Goal: Transaction & Acquisition: Purchase product/service

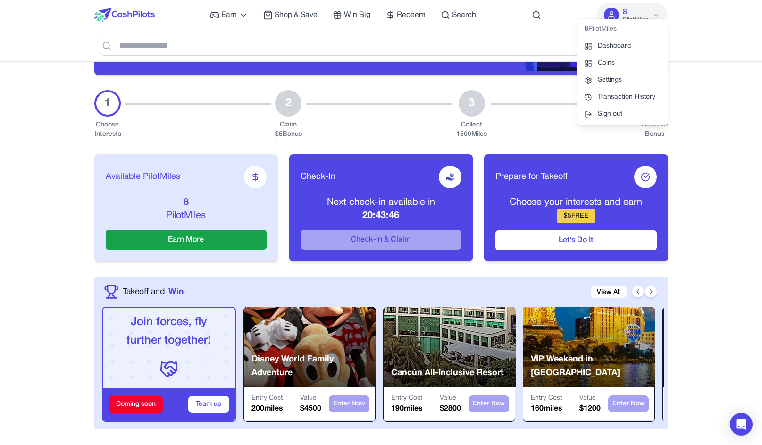
scroll to position [393, 0]
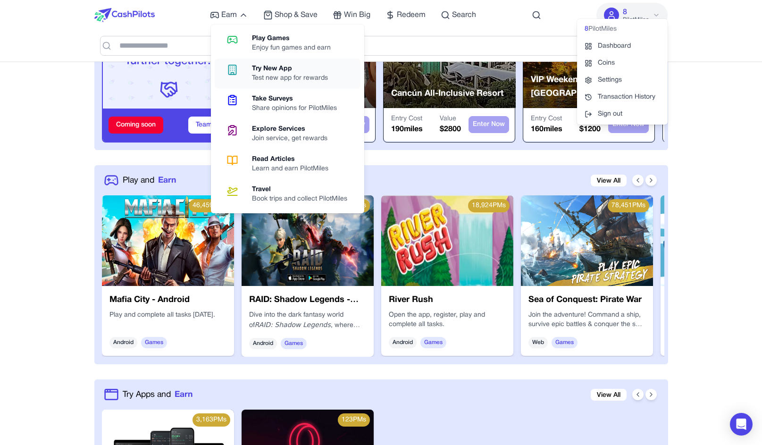
click at [254, 68] on div "Try New App" at bounding box center [294, 68] width 84 height 9
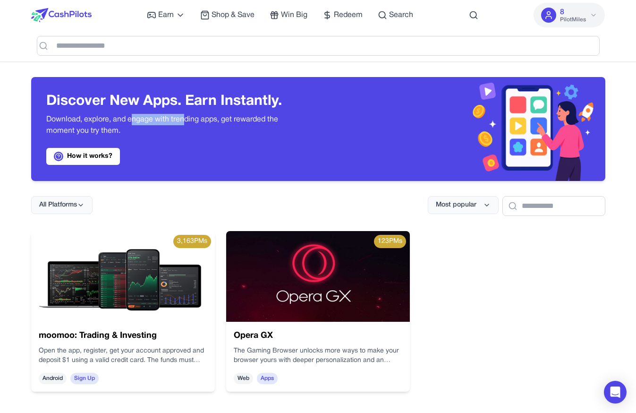
drag, startPoint x: 186, startPoint y: 117, endPoint x: 131, endPoint y: 119, distance: 55.3
click at [131, 119] on p "Download, explore, and engage with trending apps, get rewarded the moment you t…" at bounding box center [174, 125] width 257 height 23
drag, startPoint x: 103, startPoint y: 124, endPoint x: 103, endPoint y: 130, distance: 6.1
click at [103, 130] on p "Download, explore, and engage with trending apps, get rewarded the moment you t…" at bounding box center [174, 125] width 257 height 23
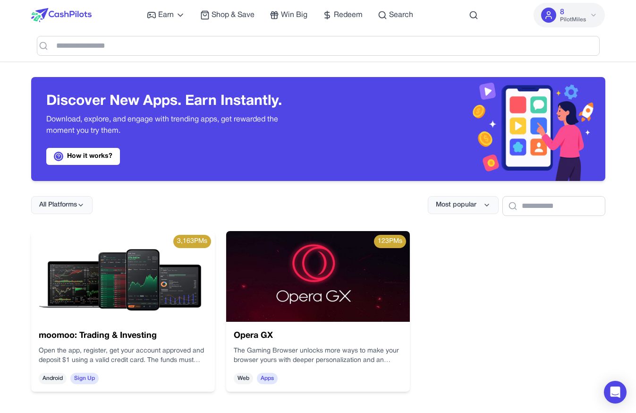
click at [120, 128] on p "Download, explore, and engage with trending apps, get rewarded the moment you t…" at bounding box center [174, 125] width 257 height 23
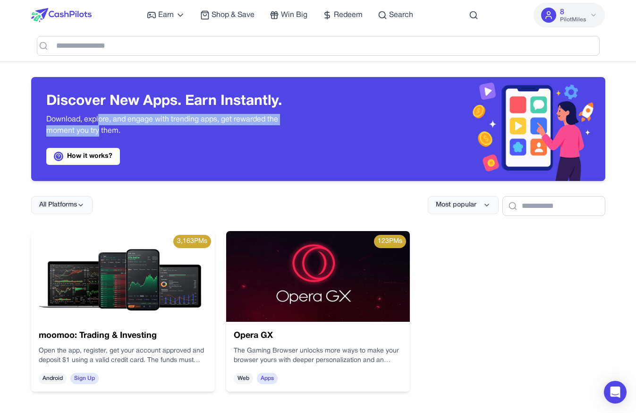
drag, startPoint x: 99, startPoint y: 128, endPoint x: 100, endPoint y: 122, distance: 6.2
click at [100, 122] on p "Download, explore, and engage with trending apps, get rewarded the moment you t…" at bounding box center [174, 125] width 257 height 23
click at [107, 119] on p "Download, explore, and engage with trending apps, get rewarded the moment you t…" at bounding box center [174, 125] width 257 height 23
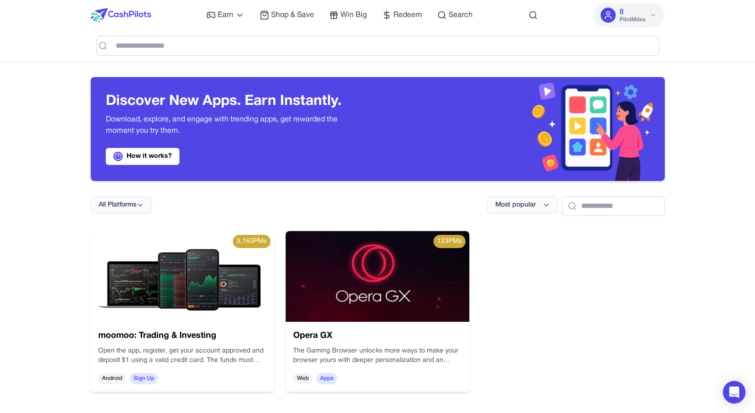
click at [466, 96] on img at bounding box center [521, 129] width 287 height 104
click at [121, 18] on img at bounding box center [121, 15] width 60 height 14
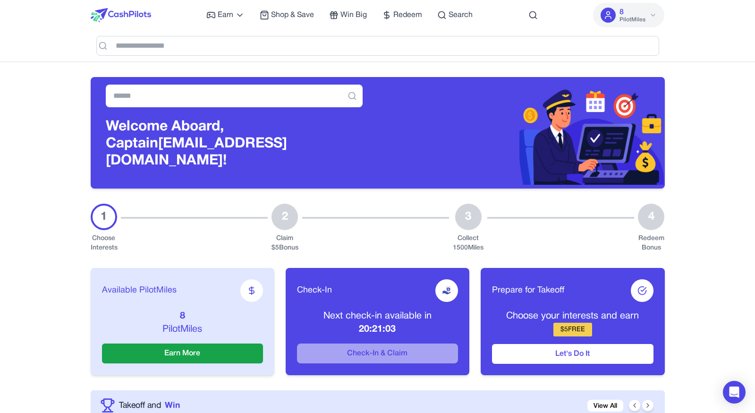
click at [547, 88] on img at bounding box center [521, 133] width 287 height 104
drag, startPoint x: 558, startPoint y: 17, endPoint x: 544, endPoint y: 17, distance: 13.7
click at [557, 17] on div "Earn Play Games Enjoy fun games and earn Try New App Test new app for rewards T…" at bounding box center [378, 15] width 574 height 30
click at [521, 16] on div "Earn Play Games Enjoy fun games and earn Try New App Test new app for rewards T…" at bounding box center [378, 15] width 574 height 30
click at [531, 16] on icon at bounding box center [532, 14] width 9 height 9
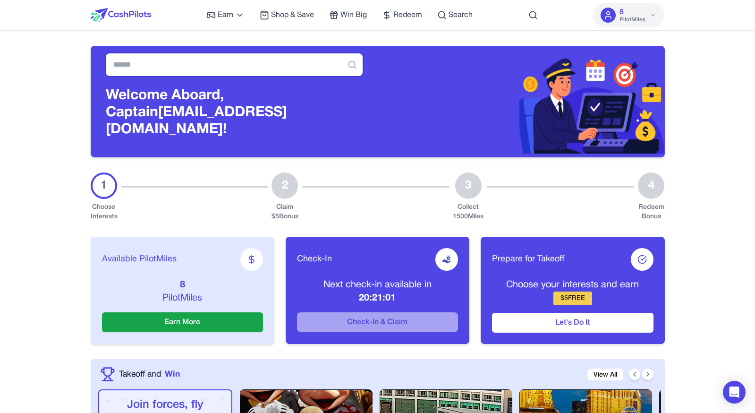
click at [192, 74] on input "text" at bounding box center [234, 64] width 257 height 23
click at [489, 111] on img at bounding box center [521, 102] width 287 height 104
click at [350, 68] on icon at bounding box center [351, 64] width 9 height 9
drag, startPoint x: 357, startPoint y: 70, endPoint x: 293, endPoint y: 65, distance: 64.9
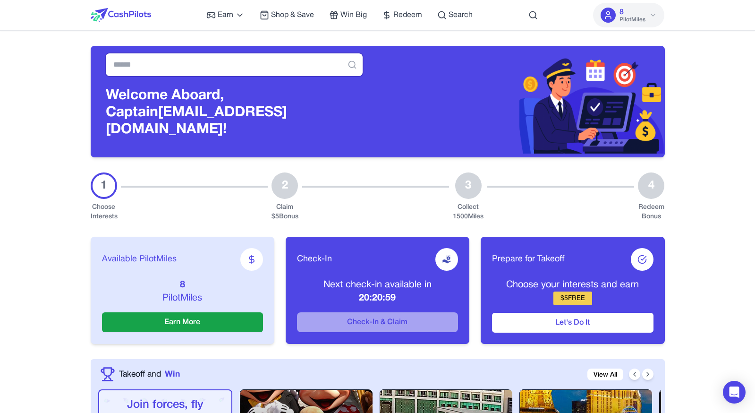
click at [293, 65] on input "text" at bounding box center [234, 64] width 257 height 23
drag, startPoint x: 312, startPoint y: 67, endPoint x: 378, endPoint y: 72, distance: 66.3
click at [363, 73] on input "text" at bounding box center [234, 64] width 257 height 23
click at [362, 67] on div "Welcome Aboard, Captain awagucwbgjrmhmrtdc@fxavaj.com!" at bounding box center [234, 101] width 287 height 111
drag, startPoint x: 359, startPoint y: 64, endPoint x: 346, endPoint y: 70, distance: 14.1
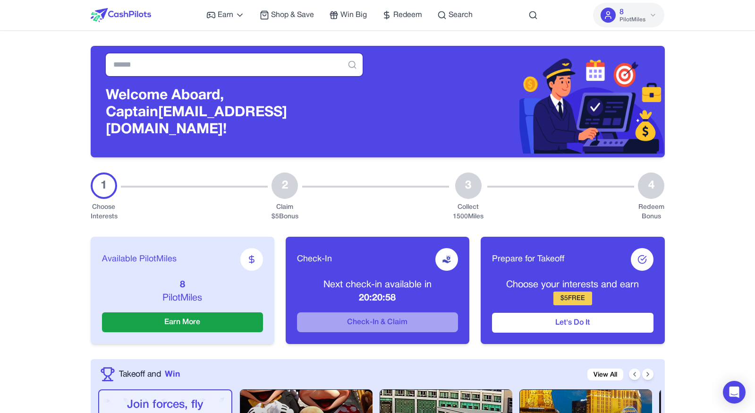
click at [347, 70] on input "text" at bounding box center [234, 64] width 257 height 23
click at [392, 70] on img at bounding box center [521, 102] width 287 height 104
click at [374, 80] on div "Welcome Aboard, Captain awagucwbgjrmhmrtdc@fxavaj.com!" at bounding box center [234, 101] width 287 height 111
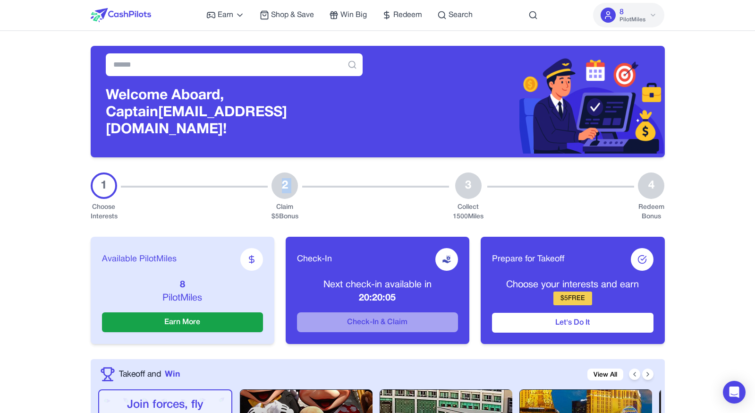
drag, startPoint x: 293, startPoint y: 177, endPoint x: 264, endPoint y: 183, distance: 29.4
click at [264, 183] on div "1 Choose Interests 2 Claim $ 5 Bonus 3 Collect 1500 Miles 4 Redeem Bonus" at bounding box center [378, 196] width 574 height 49
click at [268, 180] on div "1 Choose Interests 2 Claim $ 5 Bonus 3 Collect 1500 Miles 4 Redeem Bonus" at bounding box center [378, 196] width 574 height 49
click at [347, 139] on div "Welcome Aboard, Captain awagucwbgjrmhmrtdc@fxavaj.com!" at bounding box center [234, 101] width 287 height 111
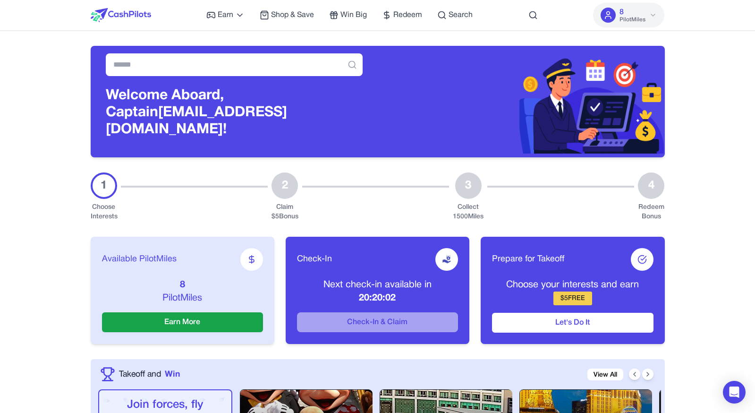
click at [233, 33] on div "Welcome Aboard, Captain awagucwbgjrmhmrtdc@fxavaj.com!" at bounding box center [378, 94] width 574 height 127
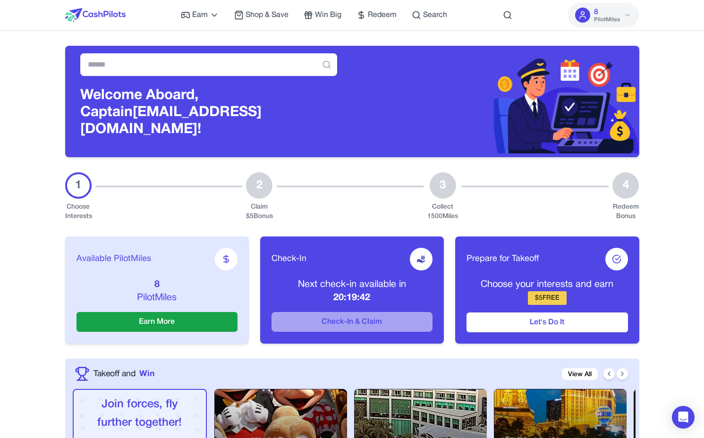
click at [624, 18] on button "8 PilotMiles" at bounding box center [602, 15] width 71 height 25
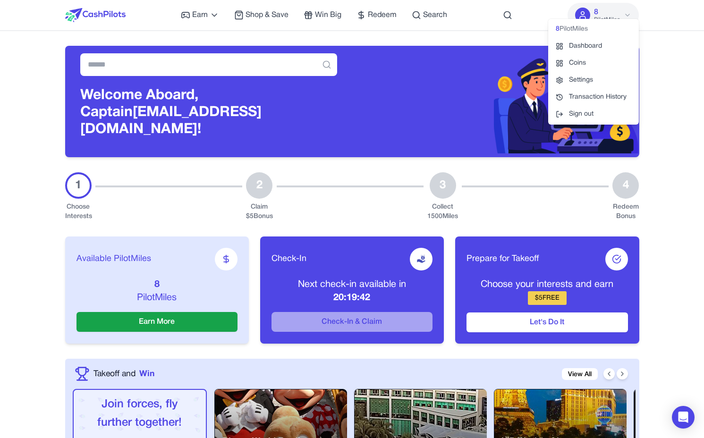
click at [625, 15] on icon at bounding box center [628, 15] width 8 height 8
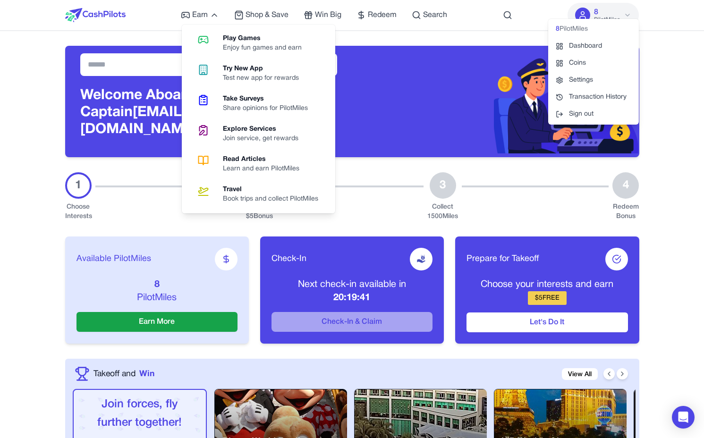
click at [149, 26] on div "Earn Play Games Enjoy fun games and earn Try New App Test new app for rewards T…" at bounding box center [352, 15] width 574 height 30
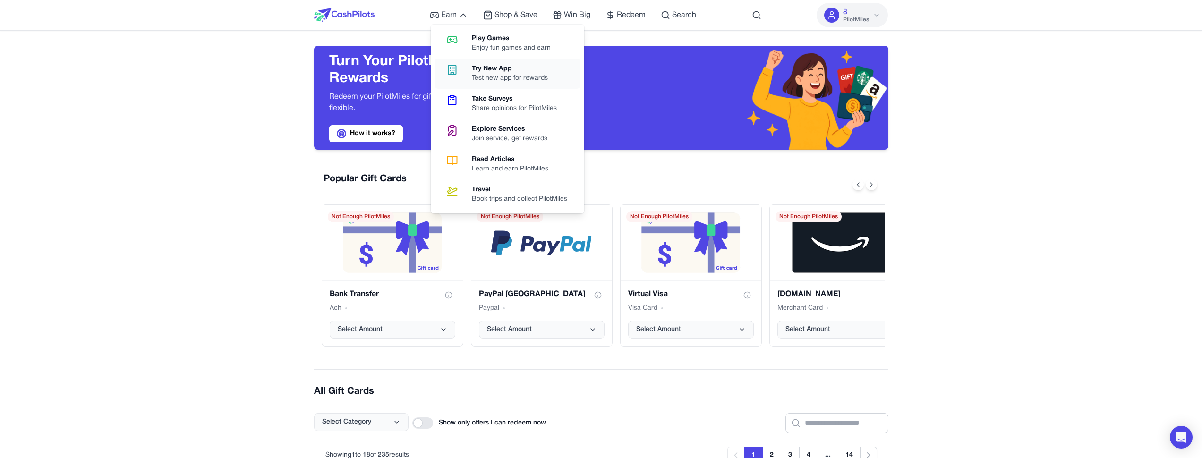
click at [507, 83] on div "Test new app for rewards" at bounding box center [514, 78] width 84 height 9
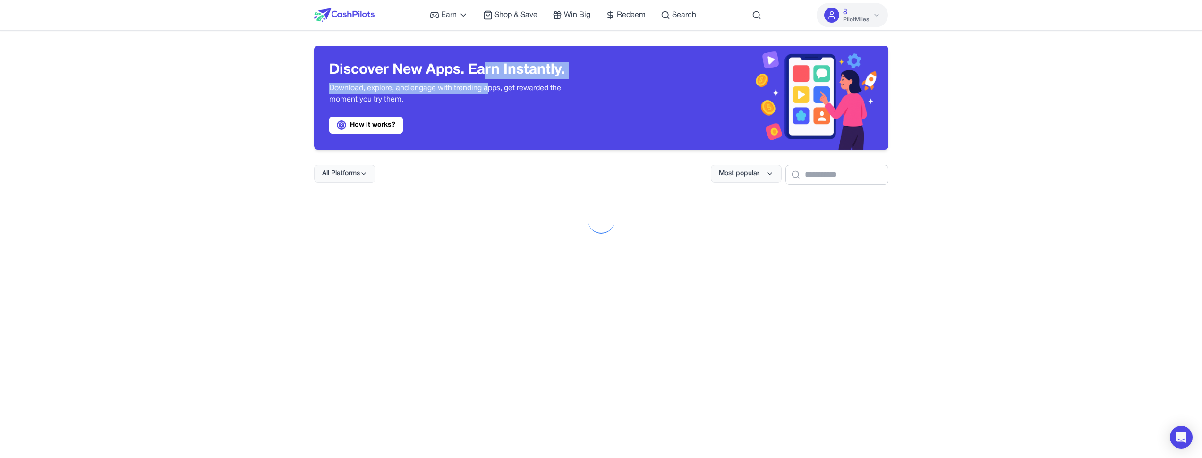
drag, startPoint x: 484, startPoint y: 71, endPoint x: 487, endPoint y: 83, distance: 12.0
click at [487, 83] on div "Discover New Apps. Earn Instantly. Download, explore, and engage with trending …" at bounding box center [457, 98] width 257 height 72
click at [487, 83] on p "Download, explore, and engage with trending apps, get rewarded the moment you t…" at bounding box center [457, 94] width 257 height 23
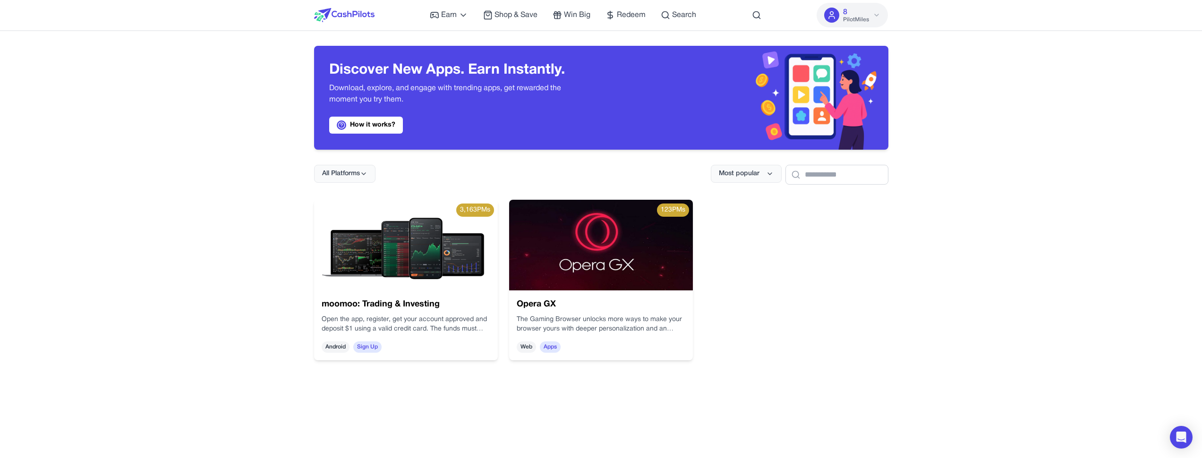
click at [585, 394] on div "3,163 PMs moomoo: Trading & Investing Open the app, register, get your account …" at bounding box center [601, 429] width 574 height 458
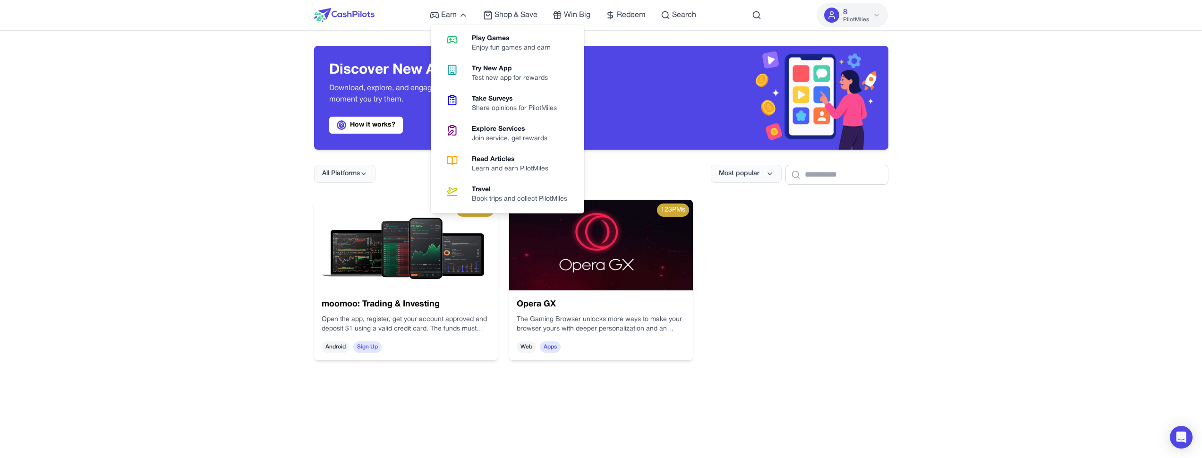
click at [481, 189] on div "Travel" at bounding box center [523, 189] width 103 height 9
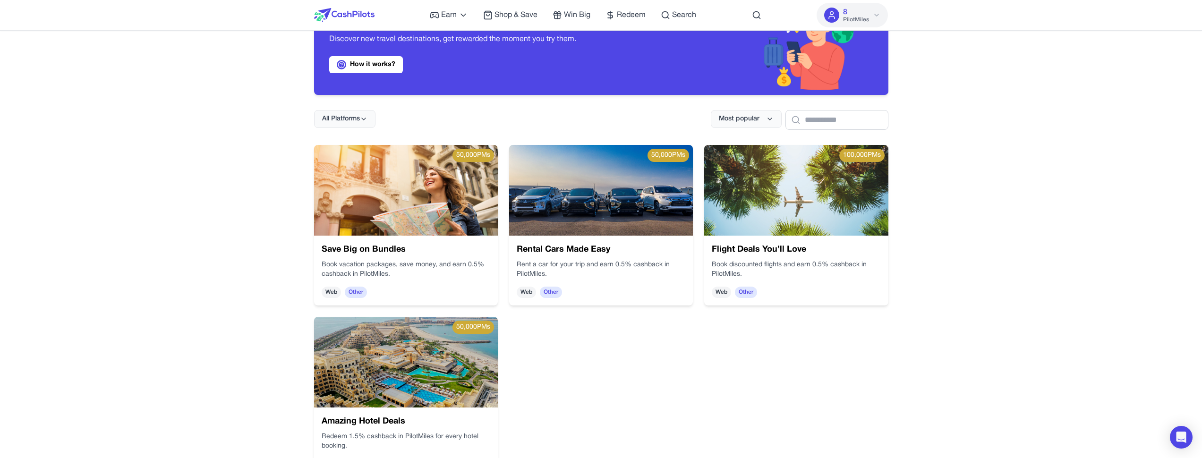
scroll to position [45, 0]
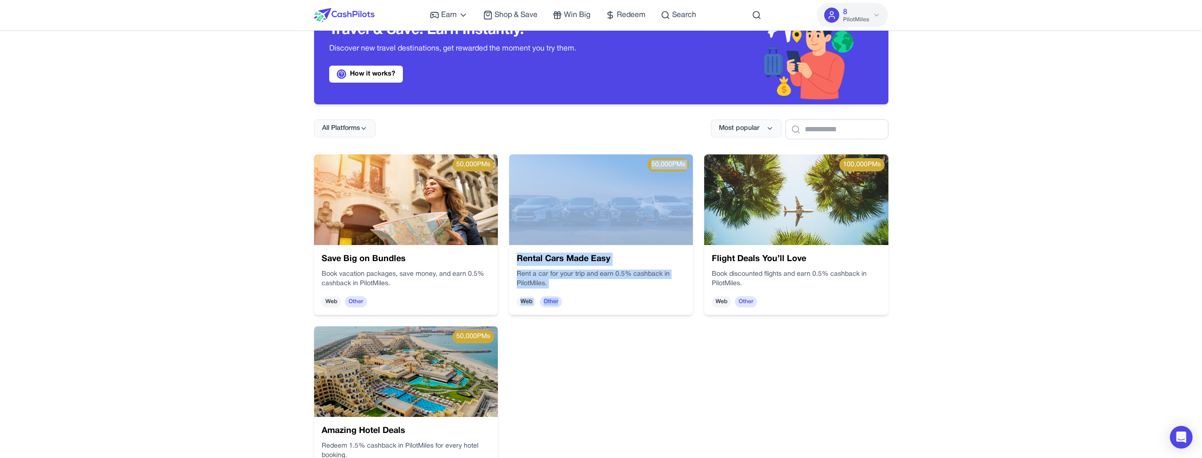
drag, startPoint x: 543, startPoint y: 269, endPoint x: 539, endPoint y: 240, distance: 29.1
click at [535, 212] on div "50,000 PMs Save Big on Bundles Book vacation packages, save money, and earn 0.5…" at bounding box center [601, 321] width 606 height 390
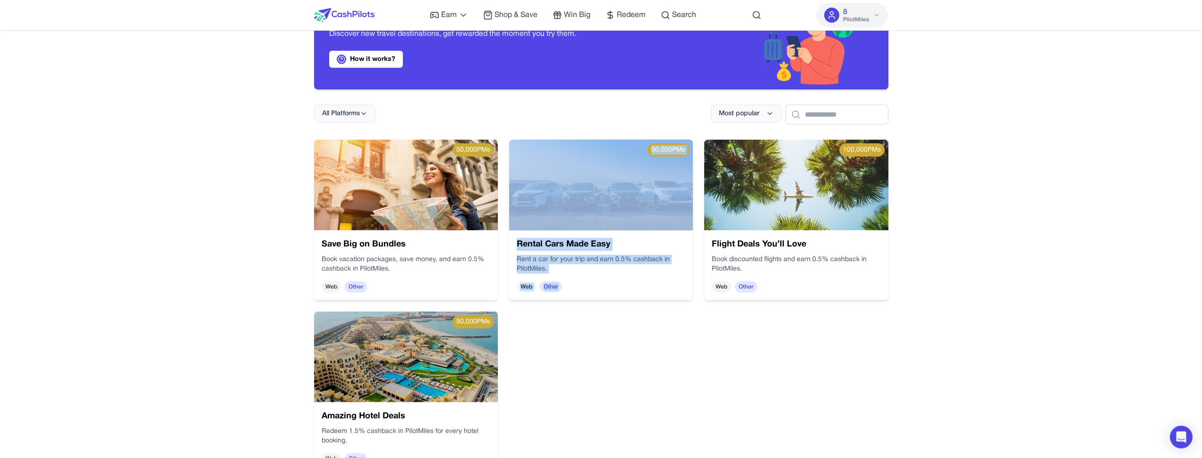
scroll to position [60, 0]
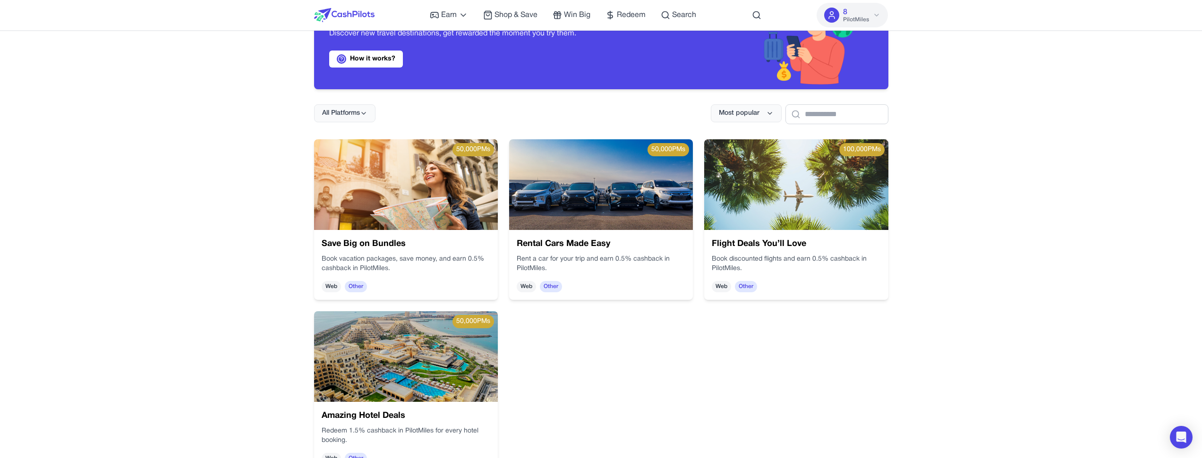
click at [796, 337] on div "50,000 PMs Save Big on Bundles Book vacation packages, save money, and earn 0.5…" at bounding box center [601, 305] width 606 height 390
click at [760, 262] on h3 "Flight Deals You’ll Love" at bounding box center [804, 286] width 168 height 48
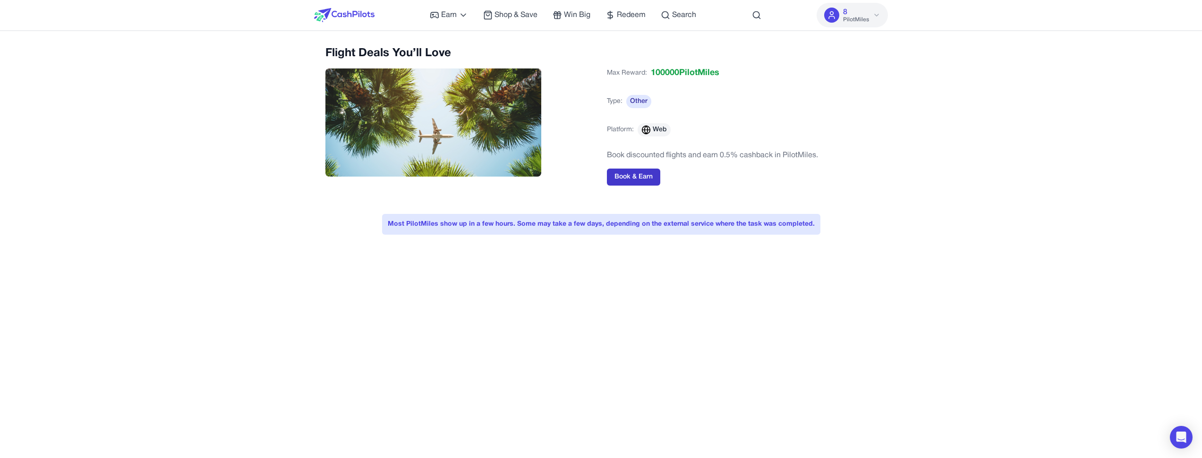
click at [626, 176] on button "Book & Earn" at bounding box center [633, 177] width 53 height 17
click at [647, 181] on button "Book & Earn" at bounding box center [633, 177] width 53 height 17
click at [657, 174] on button "Book & Earn" at bounding box center [633, 177] width 53 height 17
click at [508, 327] on div "Flight Deals You’ll Love Max Reward: 100000 PilotMiles Type: Other Platform: We…" at bounding box center [601, 275] width 574 height 458
click at [410, 234] on div "Most PilotMiles show up in a few hours. Some may take a few days, depending on …" at bounding box center [601, 224] width 438 height 21
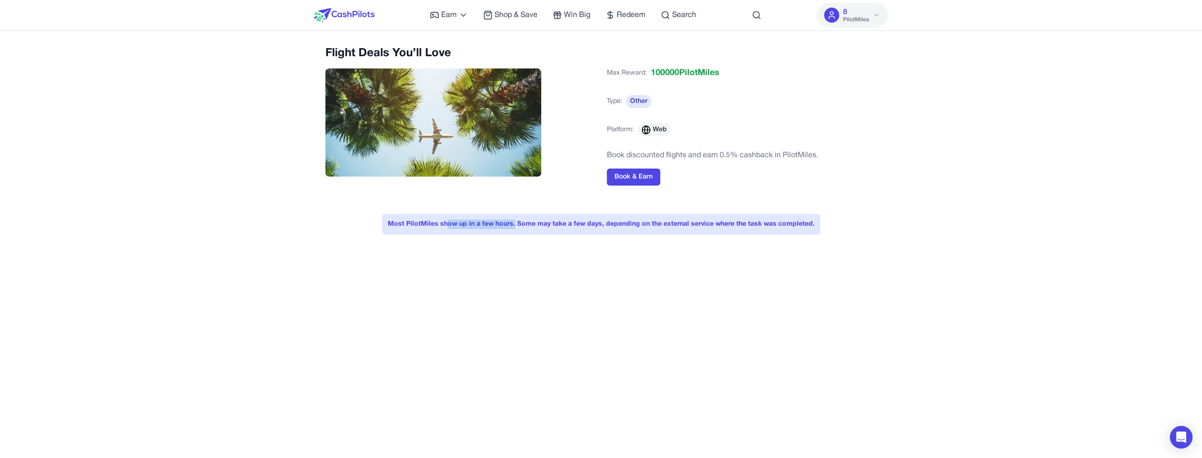
drag, startPoint x: 449, startPoint y: 226, endPoint x: 514, endPoint y: 227, distance: 65.6
click at [514, 227] on div "Most PilotMiles show up in a few hours. Some may take a few days, depending on …" at bounding box center [601, 224] width 438 height 21
click at [512, 227] on div "Most PilotMiles show up in a few hours. Some may take a few days, depending on …" at bounding box center [601, 224] width 438 height 21
click at [498, 17] on span "Shop & Save" at bounding box center [515, 14] width 43 height 11
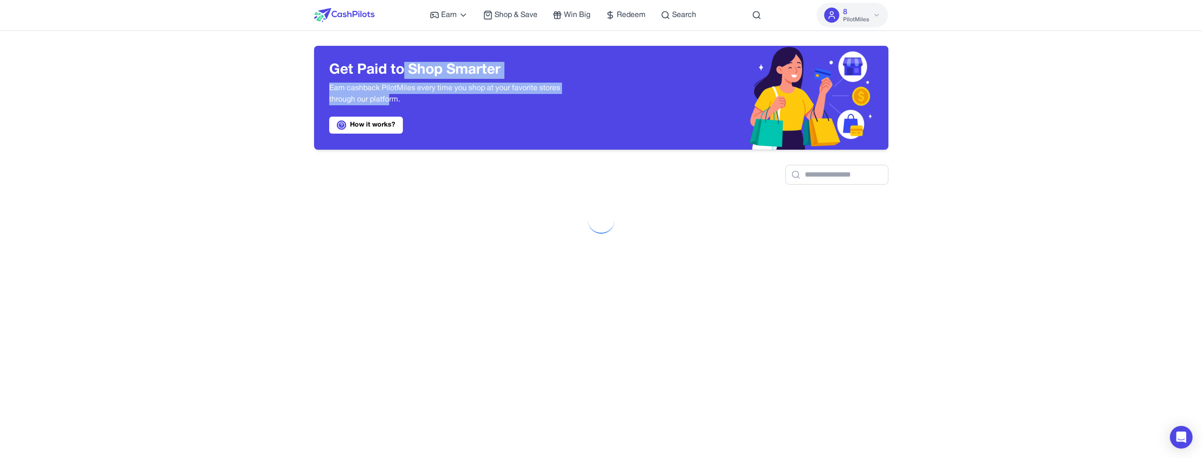
drag, startPoint x: 406, startPoint y: 73, endPoint x: 388, endPoint y: 97, distance: 30.0
click at [388, 97] on div "Get Paid to Shop Smarter Earn cashback PilotMiles every time you shop at your f…" at bounding box center [457, 98] width 257 height 72
click at [388, 97] on p "Earn cashback PilotMiles every time you shop at your favorite stores through ou…" at bounding box center [457, 94] width 257 height 23
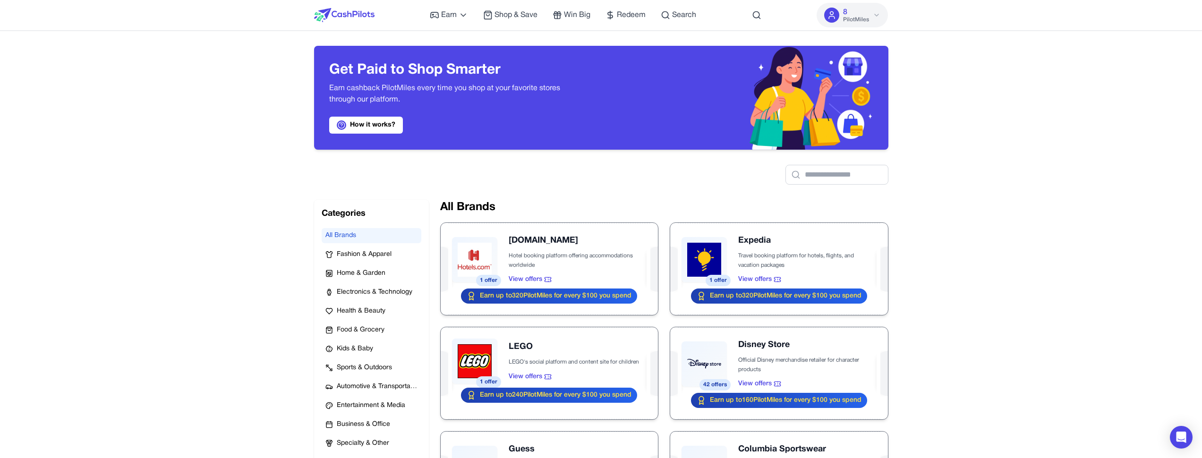
click at [551, 241] on div at bounding box center [548, 269] width 217 height 92
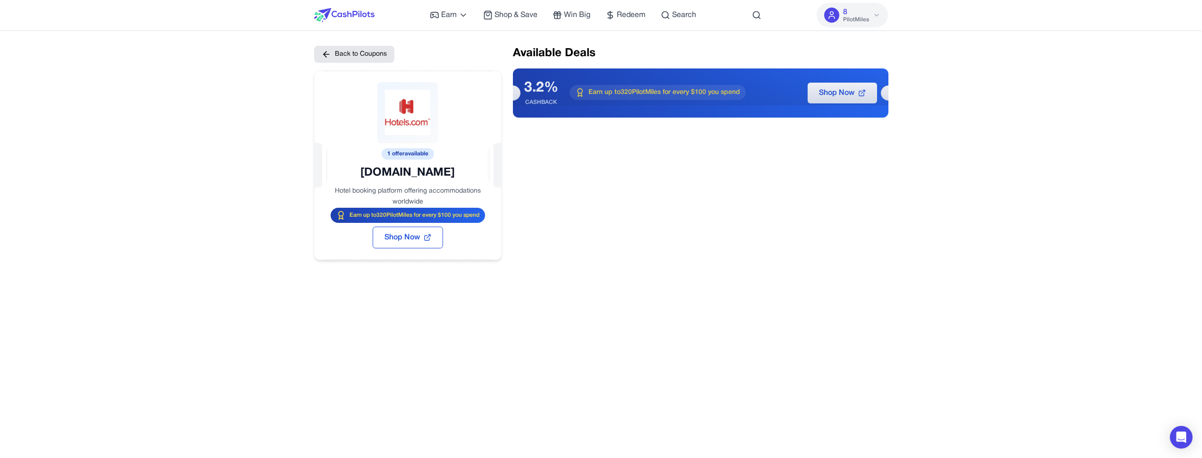
drag, startPoint x: 599, startPoint y: 86, endPoint x: 404, endPoint y: 21, distance: 205.7
click at [404, 21] on div "Earn Play Games Enjoy fun games and earn Try New App Test new app for rewards T…" at bounding box center [601, 376] width 1202 height 753
click at [543, 146] on div "Available Deals 3.2% CASHBACK Earn up to 320 PilotMiles for every $100 you spen…" at bounding box center [700, 153] width 375 height 214
click at [612, 150] on div "Available Deals 3.2% CASHBACK Earn up to 320 PilotMiles for every $100 you spen…" at bounding box center [700, 153] width 375 height 214
click at [406, 164] on div at bounding box center [407, 142] width 186 height 142
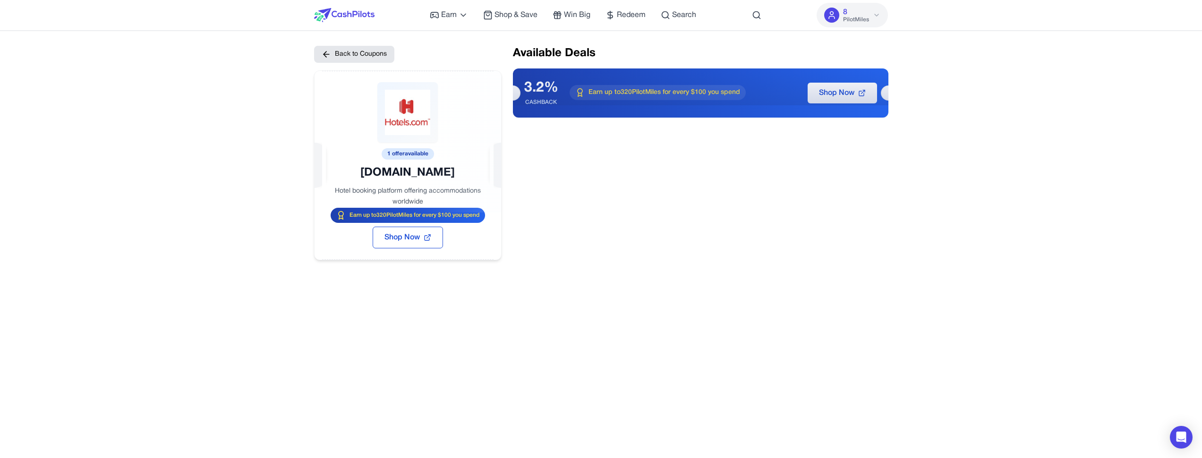
click at [403, 171] on div at bounding box center [407, 142] width 186 height 142
click at [404, 179] on div at bounding box center [407, 142] width 186 height 142
click at [406, 173] on div at bounding box center [407, 142] width 186 height 142
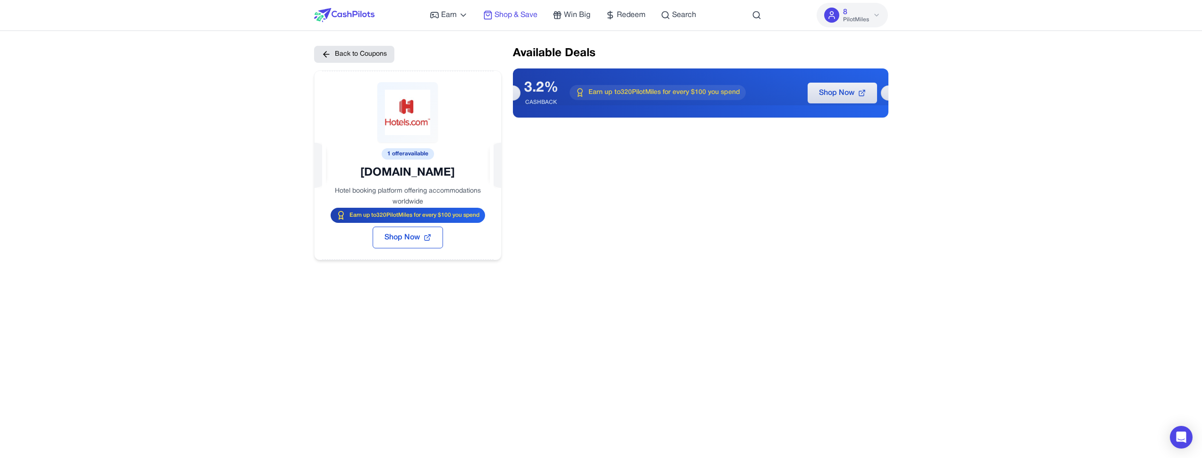
click at [502, 15] on span "Shop & Save" at bounding box center [515, 14] width 43 height 11
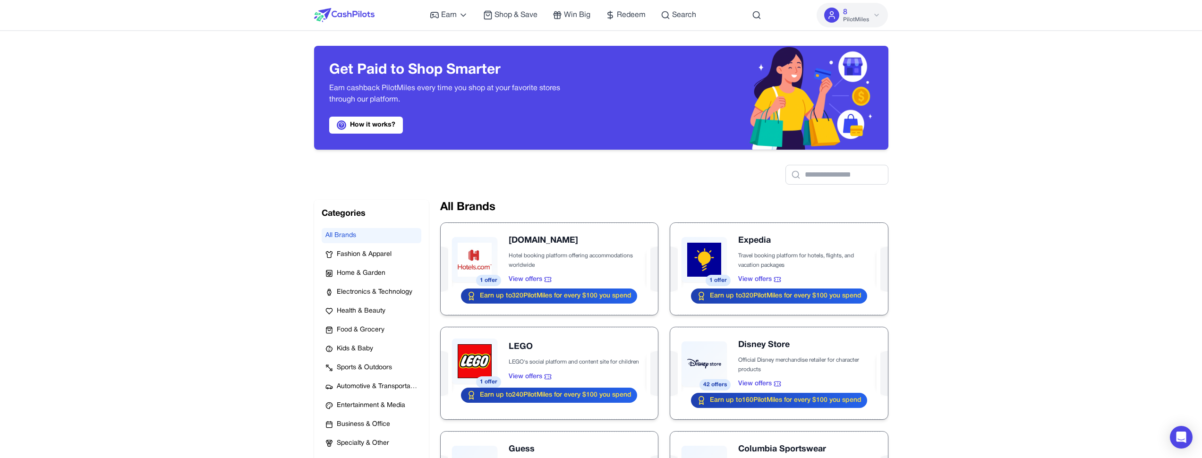
click at [641, 179] on div at bounding box center [601, 167] width 574 height 35
drag, startPoint x: 385, startPoint y: 90, endPoint x: 385, endPoint y: 96, distance: 6.6
click at [385, 96] on p "Earn cashback PilotMiles every time you shop at your favorite stores through ou…" at bounding box center [457, 94] width 257 height 23
drag, startPoint x: 388, startPoint y: 93, endPoint x: 396, endPoint y: 87, distance: 9.4
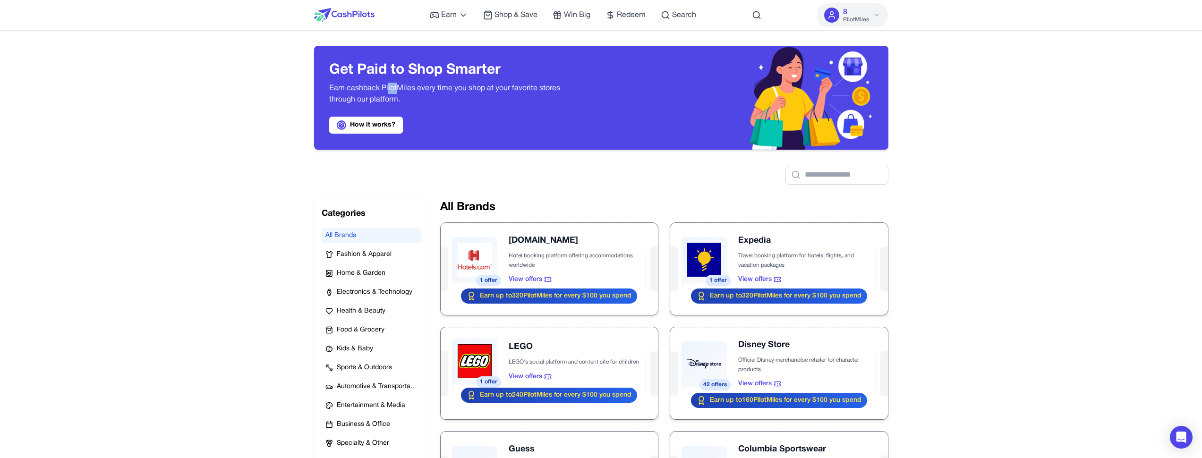
click at [396, 87] on p "Earn cashback PilotMiles every time you shop at your favorite stores through ou…" at bounding box center [457, 94] width 257 height 23
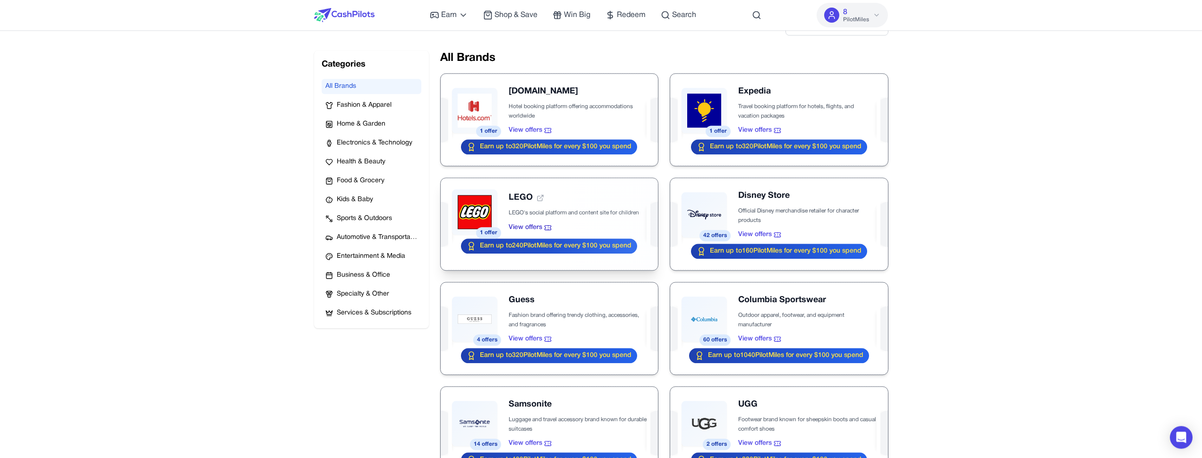
scroll to position [30, 0]
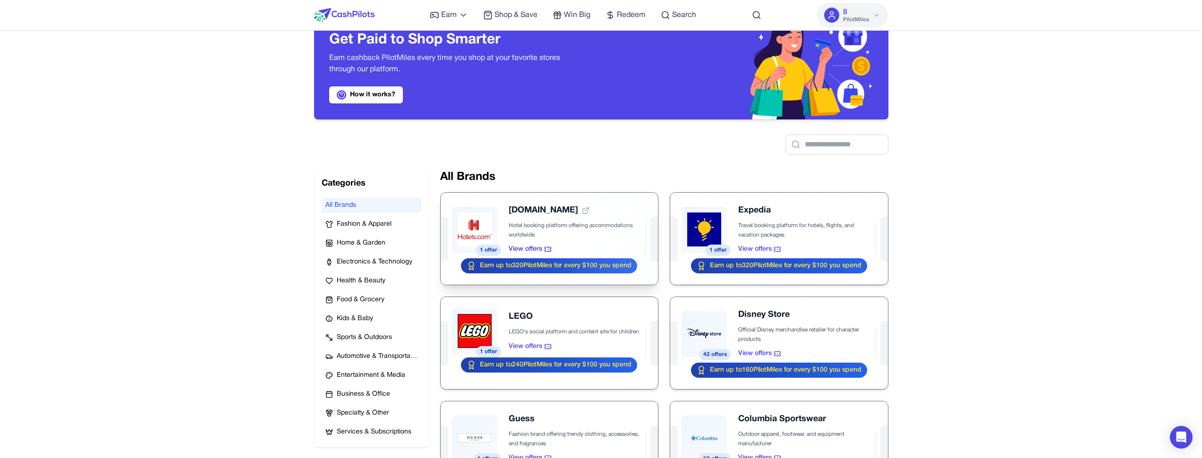
click at [490, 225] on div at bounding box center [548, 239] width 217 height 92
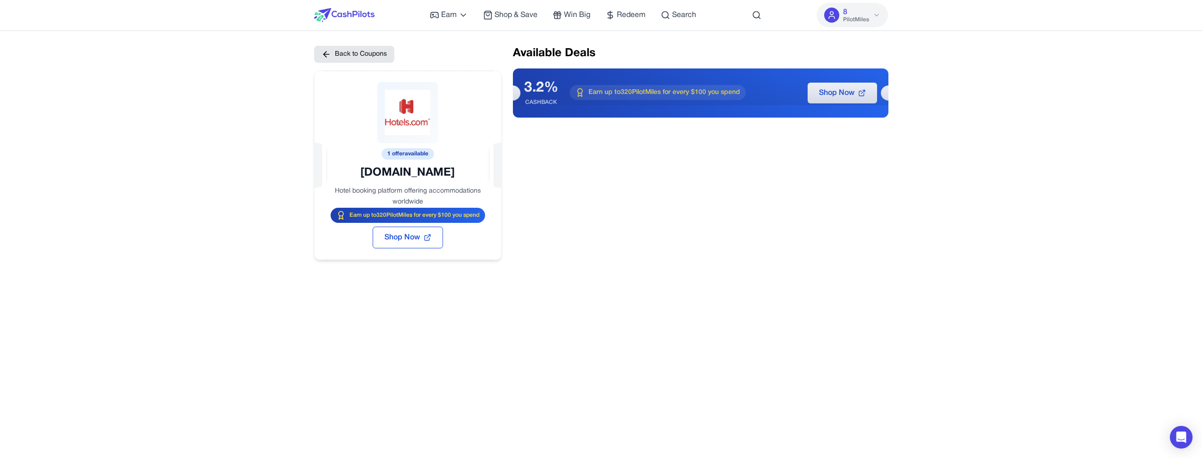
click at [596, 138] on div "Available Deals 3.2% CASHBACK Earn up to 320 PilotMiles for every $100 you spen…" at bounding box center [700, 153] width 375 height 214
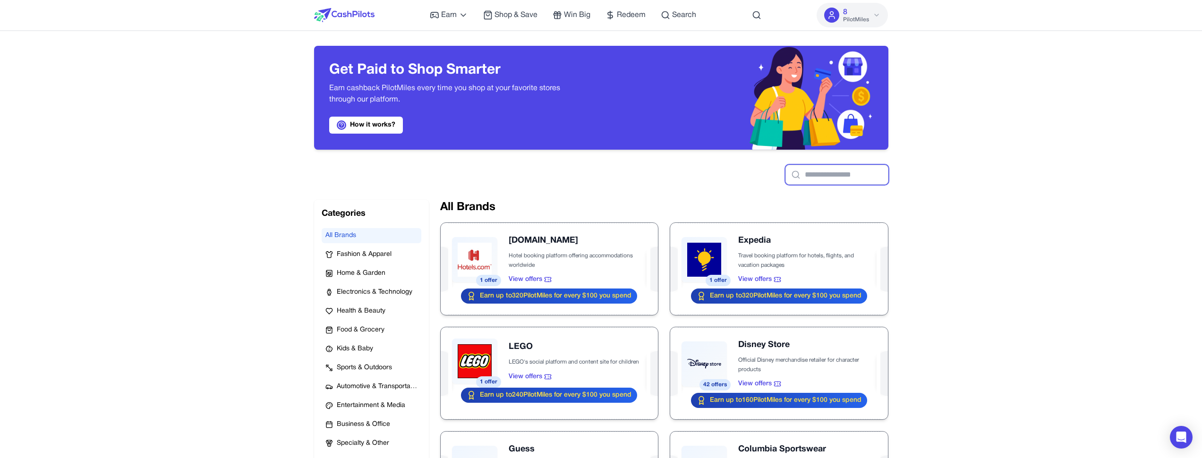
click at [813, 168] on input "text" at bounding box center [836, 175] width 103 height 20
paste input "**********"
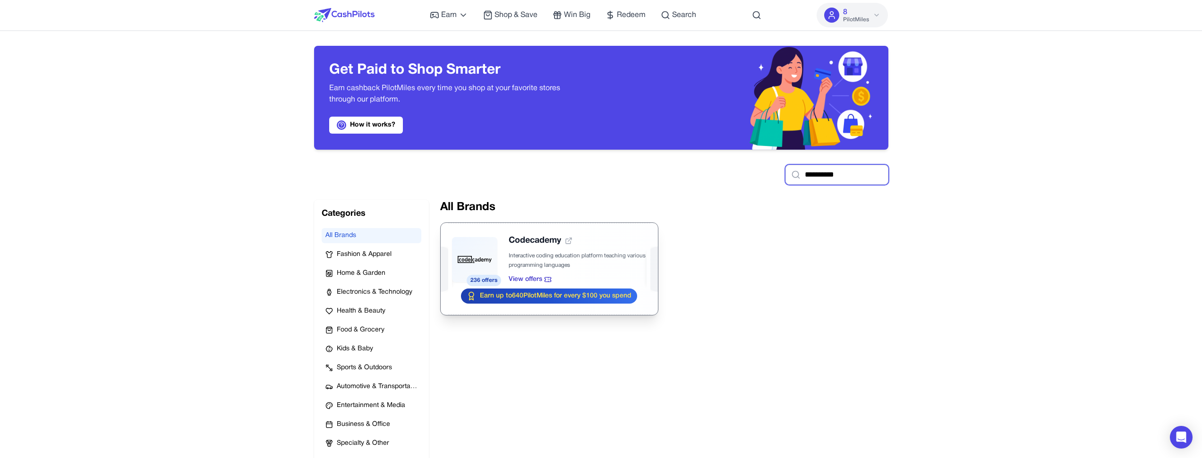
type input "**********"
click at [573, 257] on div at bounding box center [548, 269] width 217 height 92
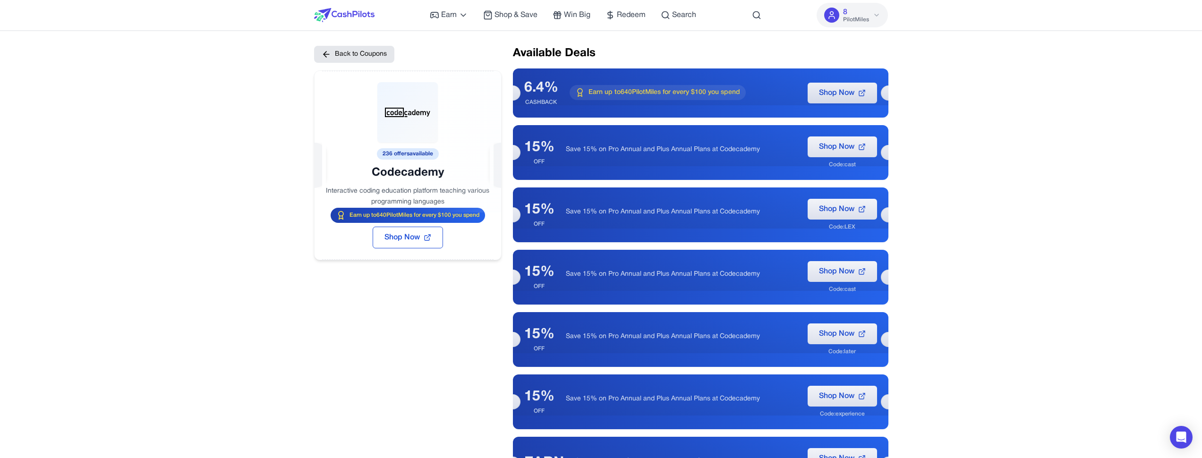
click at [387, 155] on div at bounding box center [407, 142] width 186 height 142
click at [388, 155] on div at bounding box center [407, 142] width 186 height 142
drag, startPoint x: 389, startPoint y: 155, endPoint x: 381, endPoint y: 156, distance: 8.2
click at [381, 156] on div at bounding box center [407, 142] width 186 height 142
drag, startPoint x: 531, startPoint y: 152, endPoint x: 870, endPoint y: 162, distance: 339.1
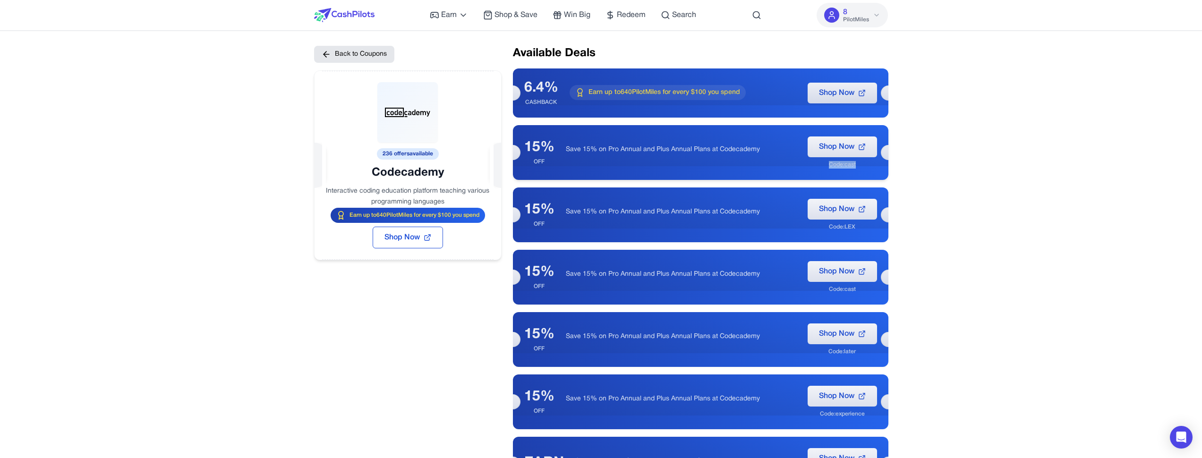
click at [870, 162] on div "15% OFF Save 15% on Pro Annual and Plus Annual Plans at Codecademy Shop Now Cod…" at bounding box center [700, 152] width 375 height 55
click at [867, 173] on div "15% OFF Save 15% on Pro Annual and Plus Annual Plans at Codecademy Shop Now Cod…" at bounding box center [700, 152] width 375 height 55
click at [857, 163] on div "Shop Now Code: cast" at bounding box center [841, 152] width 69 height 32
drag, startPoint x: 857, startPoint y: 163, endPoint x: 830, endPoint y: 166, distance: 26.6
click at [830, 166] on div "Shop Now Code: cast" at bounding box center [841, 152] width 69 height 32
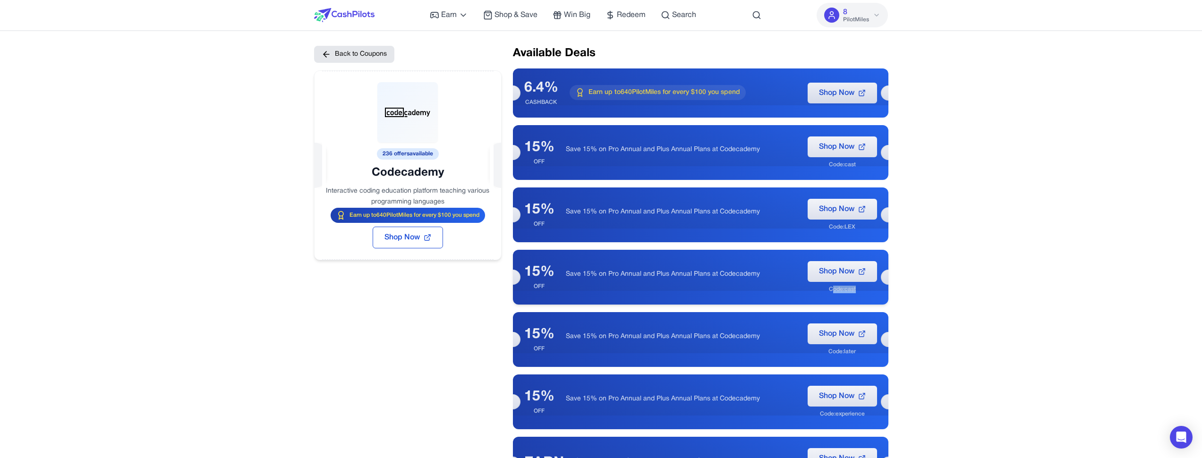
drag, startPoint x: 854, startPoint y: 294, endPoint x: 831, endPoint y: 291, distance: 22.4
click at [831, 291] on div "15% OFF Save 15% on Pro Annual and Plus Annual Plans at Codecademy Shop Now Cod…" at bounding box center [700, 277] width 375 height 55
drag, startPoint x: 548, startPoint y: 60, endPoint x: 548, endPoint y: 85, distance: 25.0
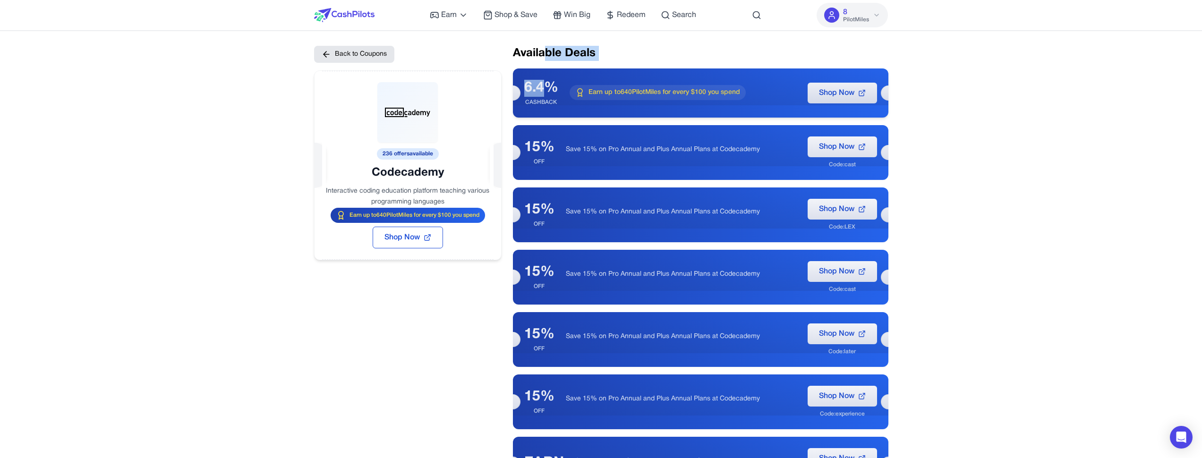
click at [548, 85] on div "6.4%" at bounding box center [541, 88] width 34 height 17
drag, startPoint x: 542, startPoint y: 92, endPoint x: 542, endPoint y: 101, distance: 9.0
click at [542, 101] on div "6.4% CASHBACK" at bounding box center [541, 93] width 34 height 26
click at [542, 101] on div "CASHBACK" at bounding box center [541, 103] width 34 height 8
drag, startPoint x: 535, startPoint y: 97, endPoint x: 535, endPoint y: 89, distance: 8.0
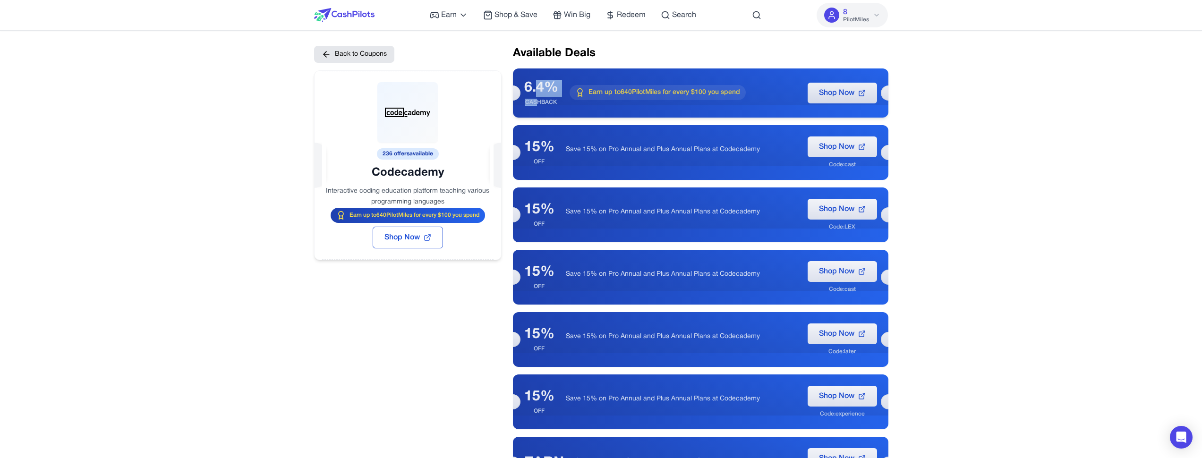
click at [535, 89] on div "6.4% CASHBACK" at bounding box center [541, 93] width 34 height 26
click at [535, 89] on div "6.4%" at bounding box center [541, 88] width 34 height 17
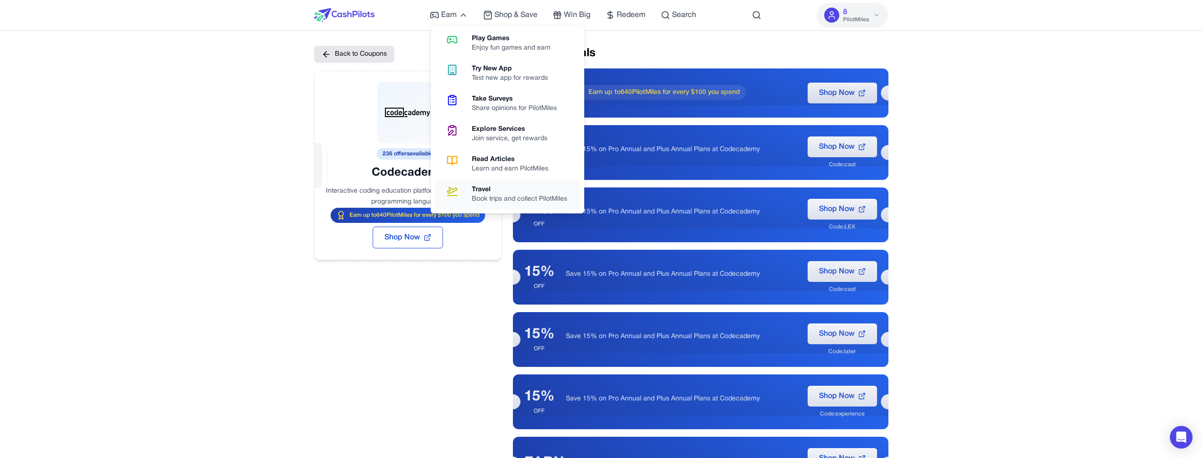
click at [479, 184] on link "Travel Book trips and collect PilotMiles" at bounding box center [507, 194] width 146 height 30
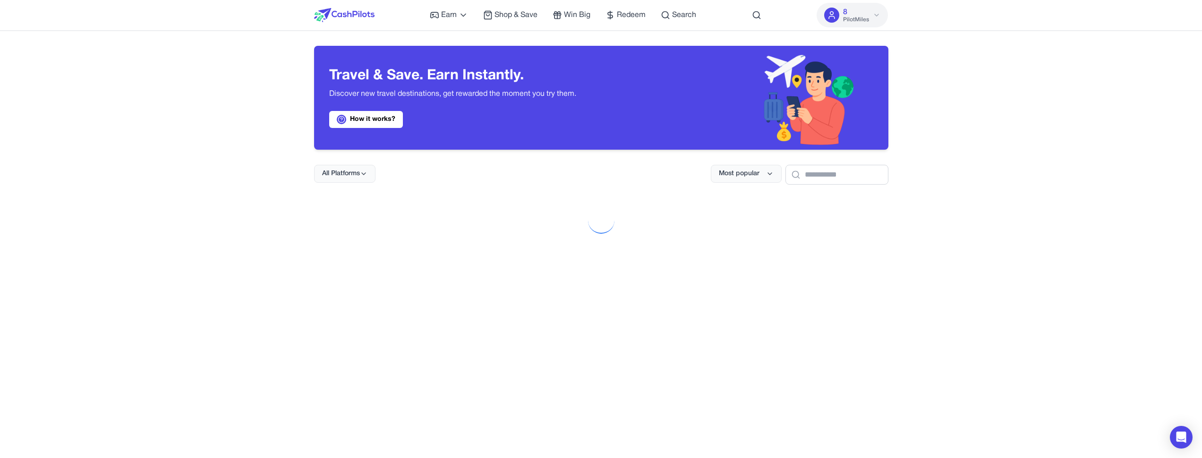
click at [644, 229] on div at bounding box center [601, 221] width 574 height 42
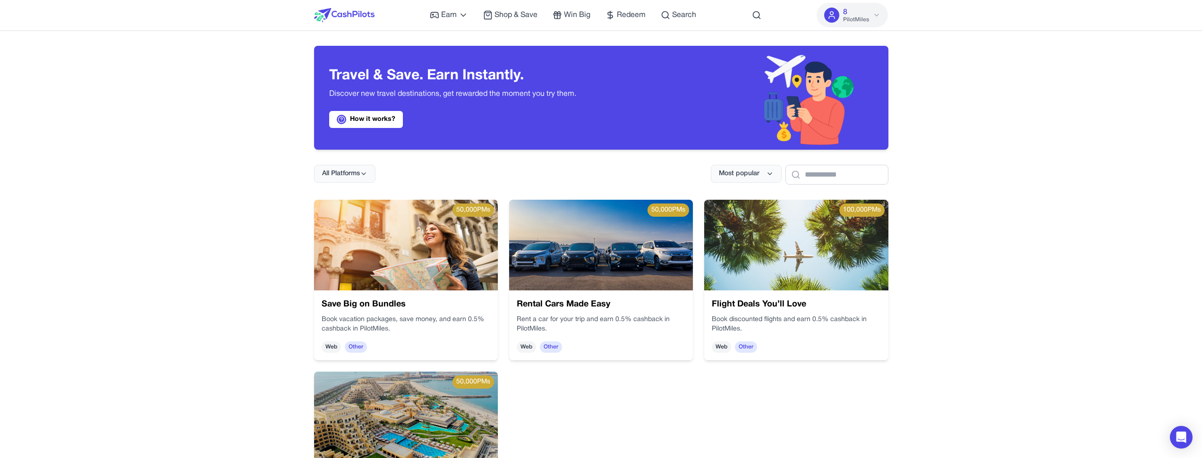
click at [522, 137] on div "Travel & Save. Earn Instantly. Discover new travel destinations, get rewarded t…" at bounding box center [457, 98] width 287 height 104
click at [408, 66] on div "Travel & Save. Earn Instantly. Discover new travel destinations, get rewarded t…" at bounding box center [457, 98] width 287 height 104
click at [454, 20] on span "Earn" at bounding box center [449, 14] width 16 height 11
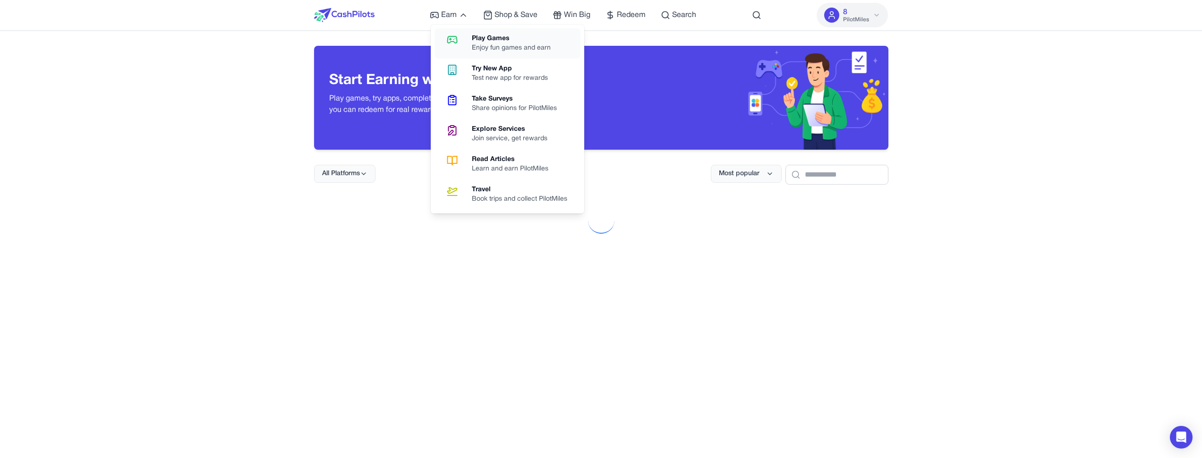
click at [460, 42] on icon at bounding box center [452, 39] width 24 height 11
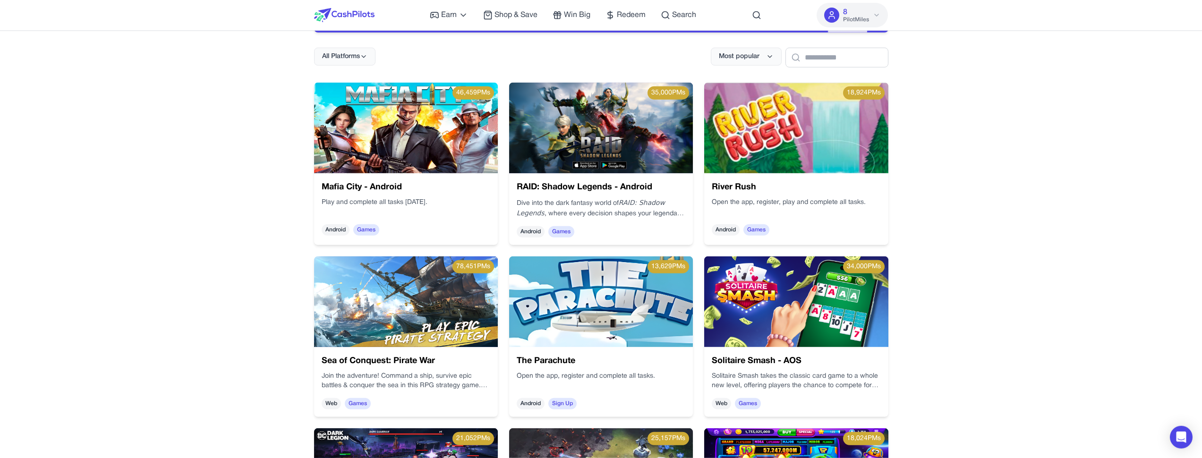
scroll to position [45, 0]
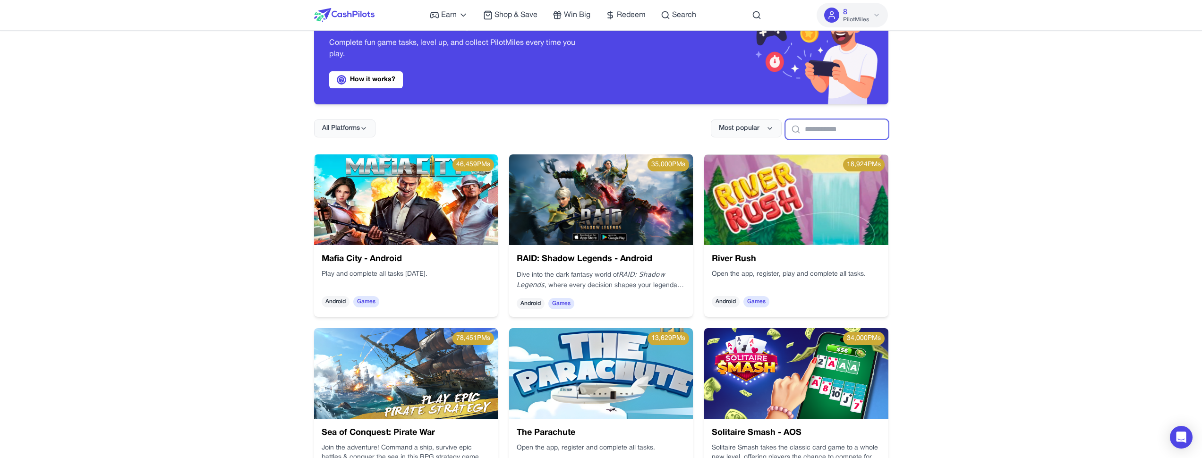
click at [823, 132] on input "text" at bounding box center [836, 129] width 103 height 20
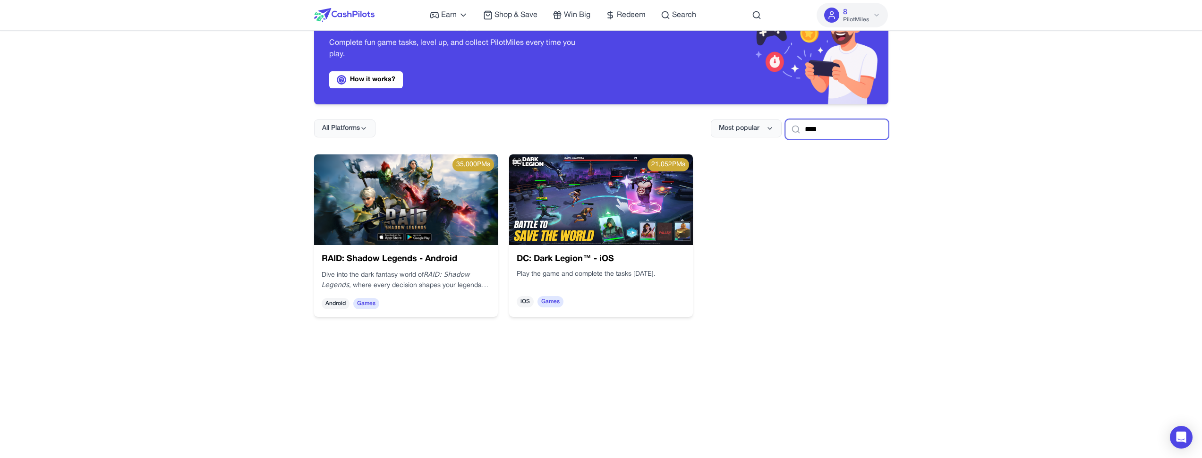
paste input "**********"
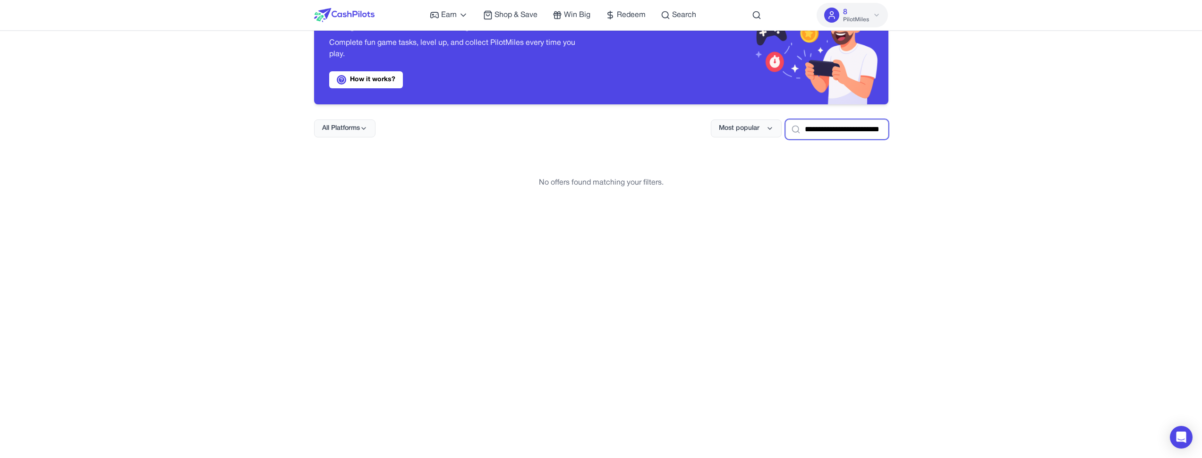
drag, startPoint x: 844, startPoint y: 128, endPoint x: 877, endPoint y: 126, distance: 33.2
click at [877, 126] on input "**********" at bounding box center [836, 129] width 103 height 20
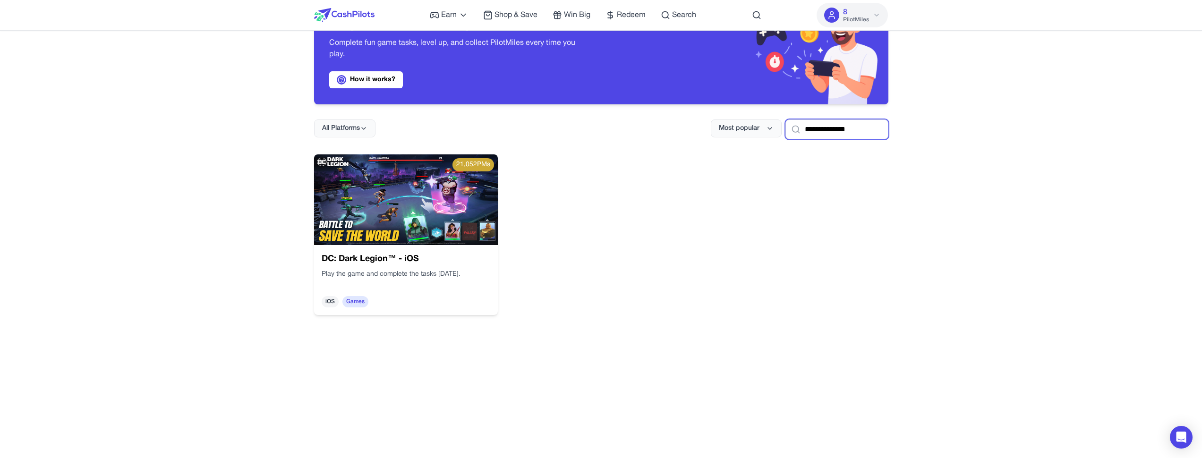
type input "**********"
click at [414, 218] on img at bounding box center [406, 199] width 184 height 91
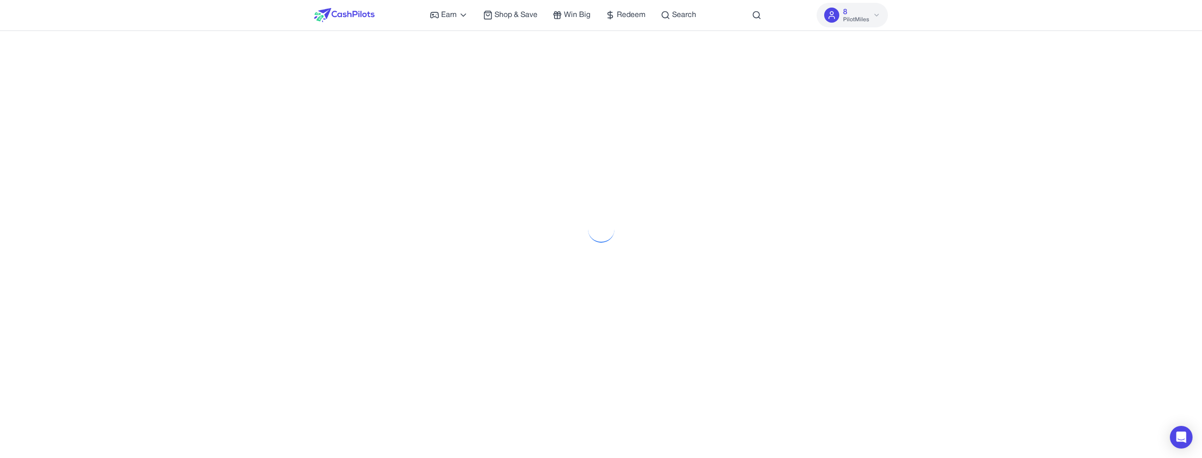
scroll to position [0, 0]
click at [1053, 269] on div "Earn Play Games Enjoy fun games and earn Try New App Test new app for rewards T…" at bounding box center [601, 376] width 1202 height 753
